Goal: Information Seeking & Learning: Learn about a topic

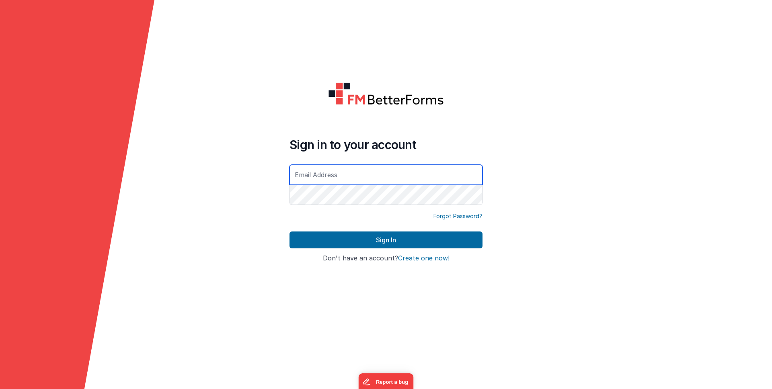
type input "[PERSON_NAME][EMAIL_ADDRESS][DOMAIN_NAME]"
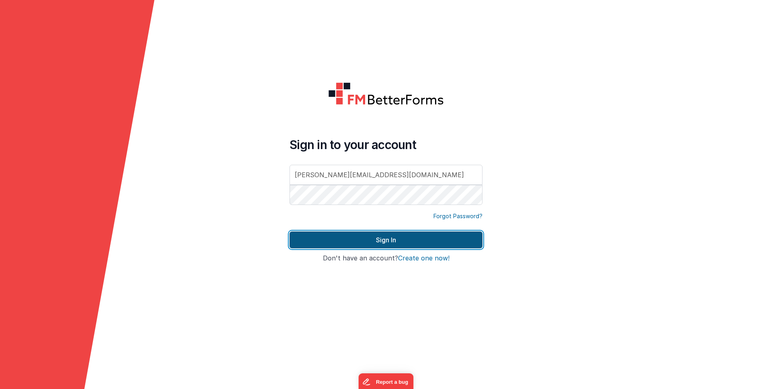
click at [408, 233] on button "Sign In" at bounding box center [386, 240] width 193 height 17
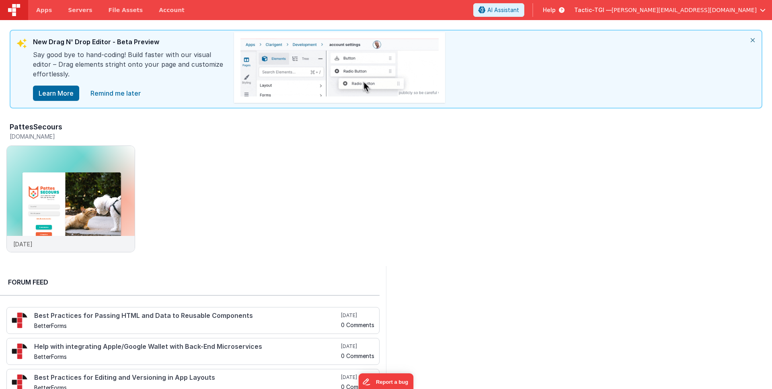
click at [556, 8] on span "Help" at bounding box center [549, 10] width 13 height 8
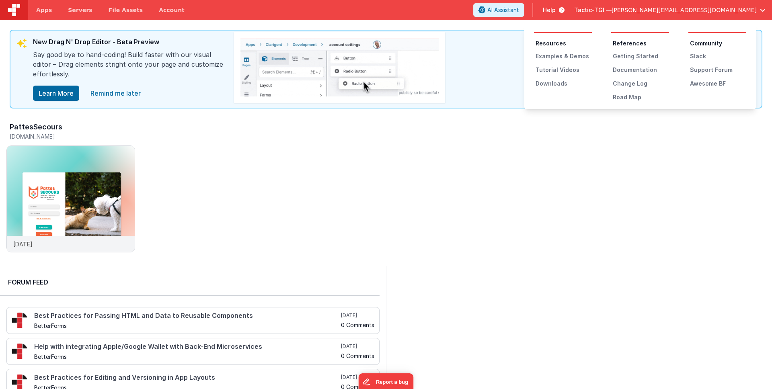
drag, startPoint x: 558, startPoint y: 131, endPoint x: 566, endPoint y: 131, distance: 7.7
click at [561, 131] on button at bounding box center [386, 194] width 772 height 389
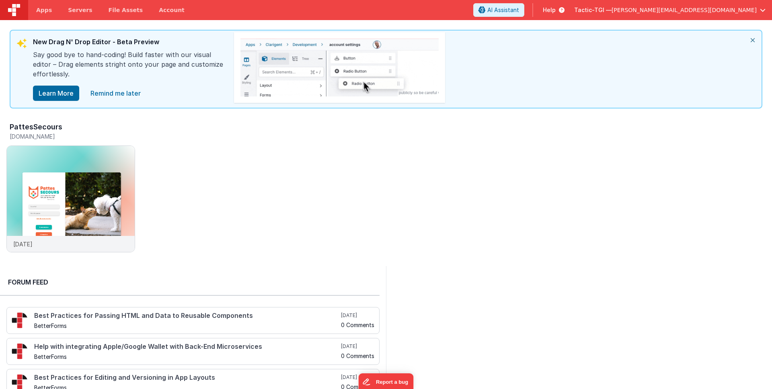
click at [565, 11] on icon at bounding box center [560, 10] width 9 height 8
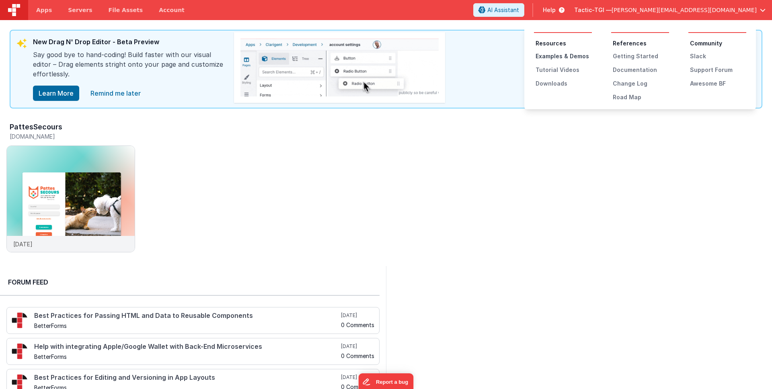
click at [565, 57] on div "Examples & Demos" at bounding box center [564, 56] width 56 height 8
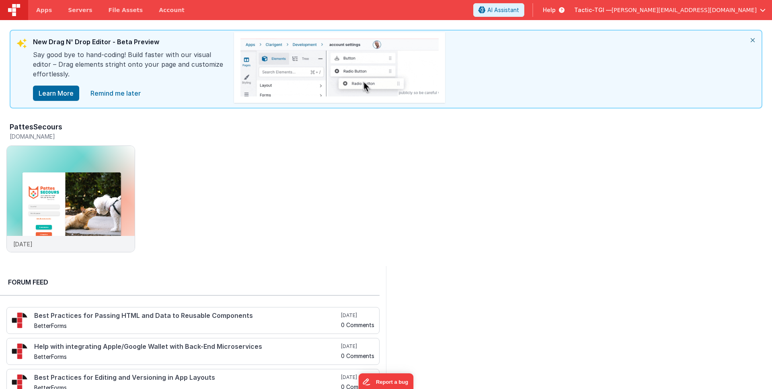
click at [565, 9] on icon at bounding box center [560, 10] width 9 height 8
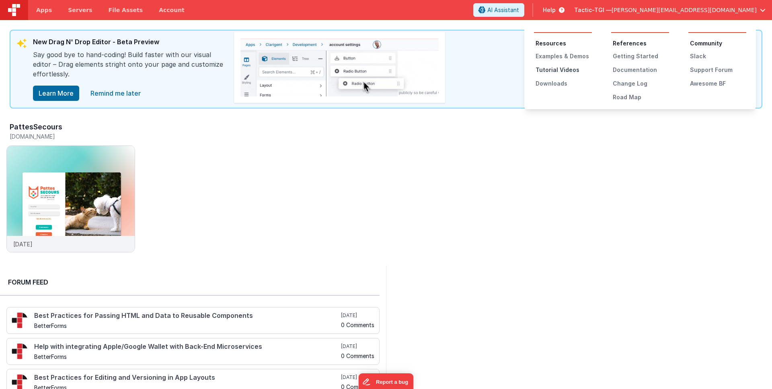
click at [571, 68] on div "Tutorial Videos" at bounding box center [564, 70] width 56 height 8
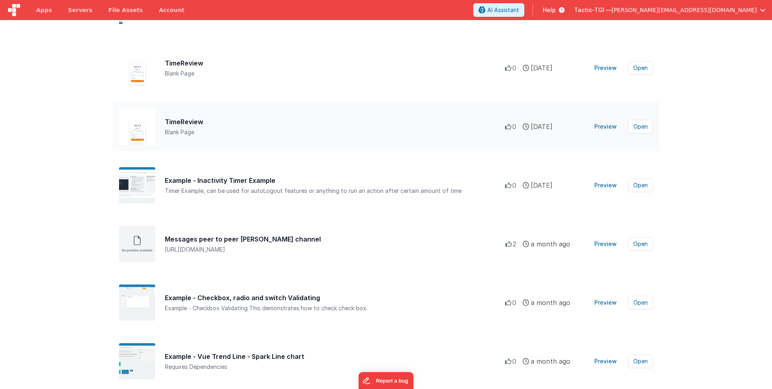
scroll to position [405, 0]
